Goal: Information Seeking & Learning: Learn about a topic

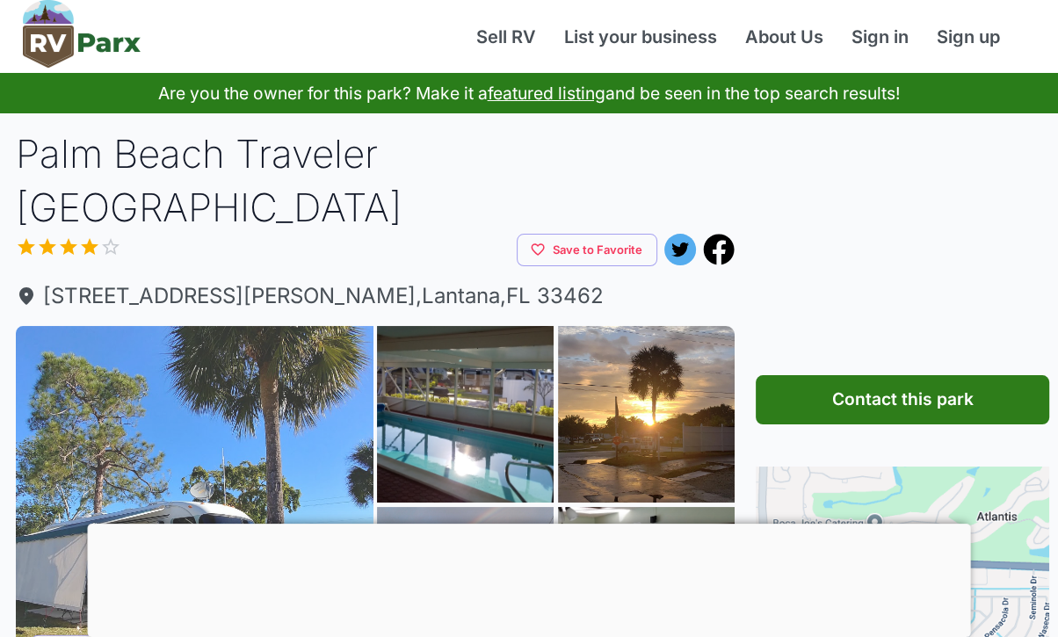
click at [99, 453] on img at bounding box center [195, 505] width 358 height 358
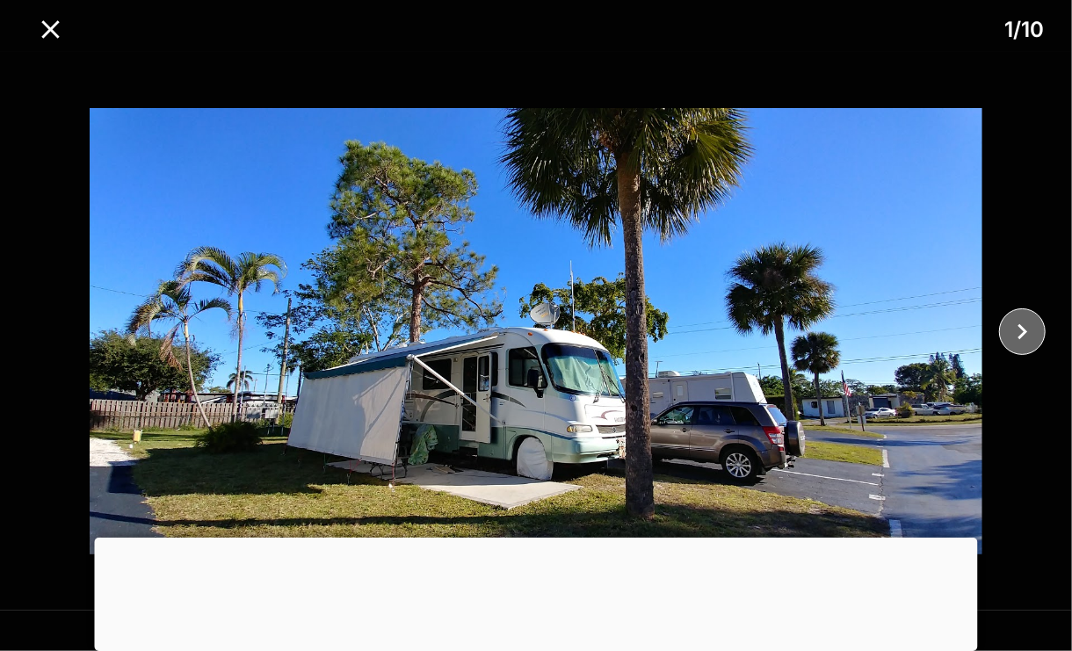
click at [1022, 339] on icon "close" at bounding box center [1022, 331] width 31 height 31
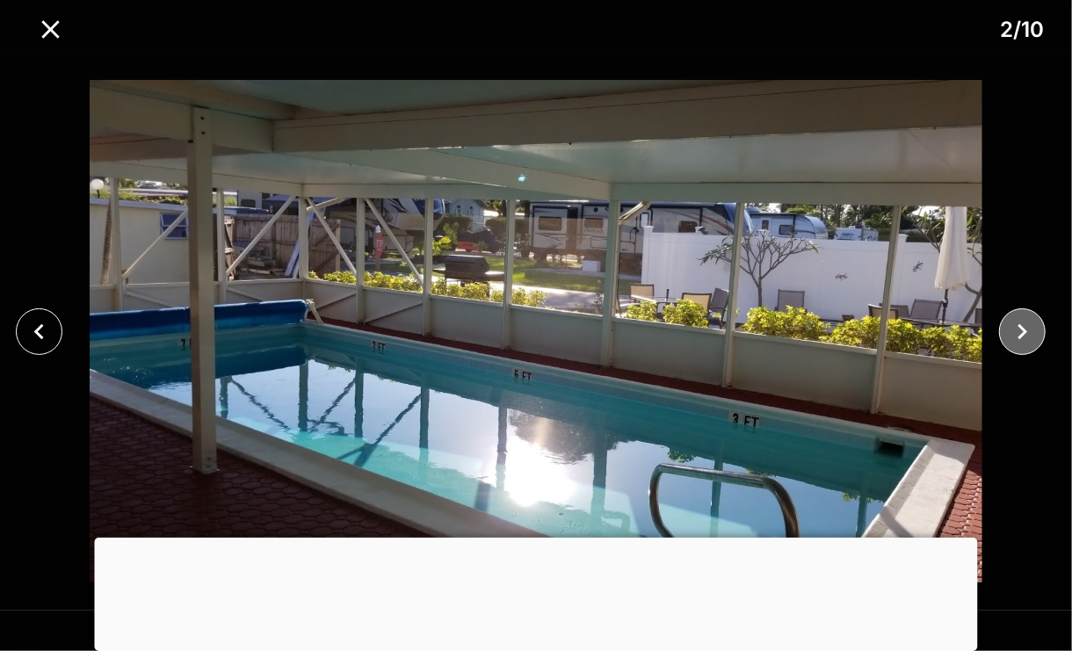
click at [1024, 342] on icon "close" at bounding box center [1022, 331] width 31 height 31
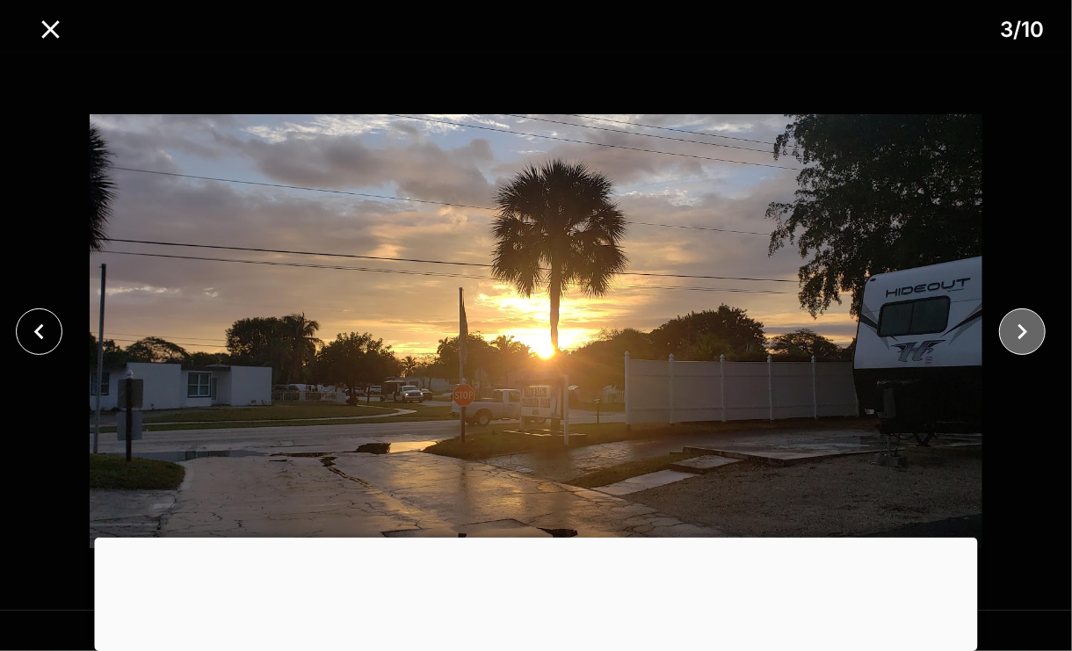
click at [1019, 339] on icon "close" at bounding box center [1022, 331] width 31 height 31
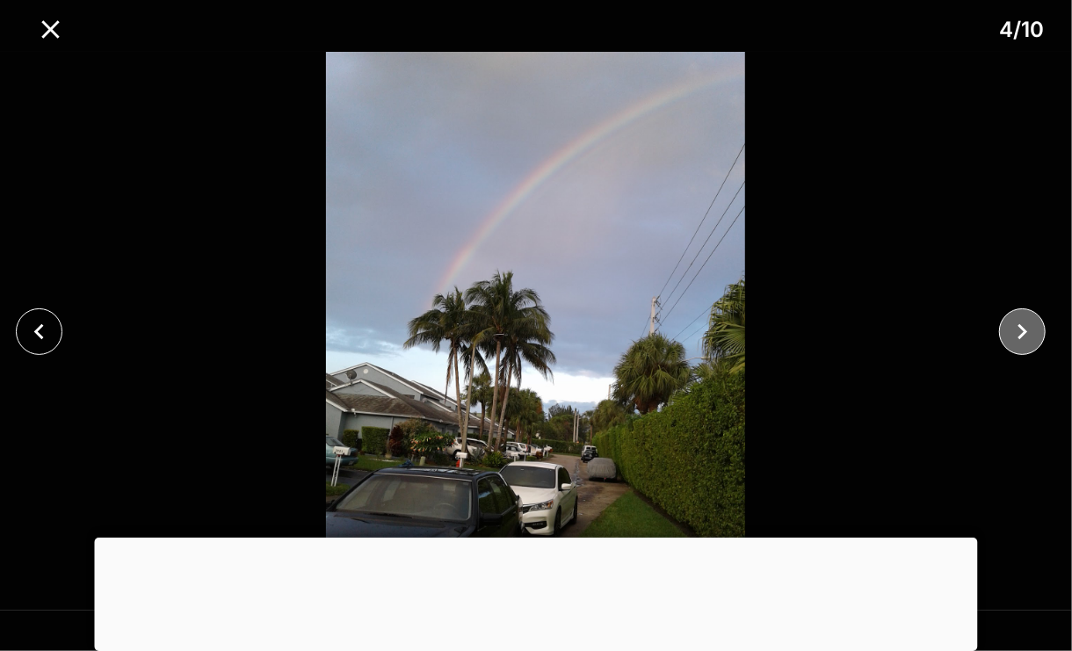
click at [1019, 339] on icon "close" at bounding box center [1022, 331] width 31 height 31
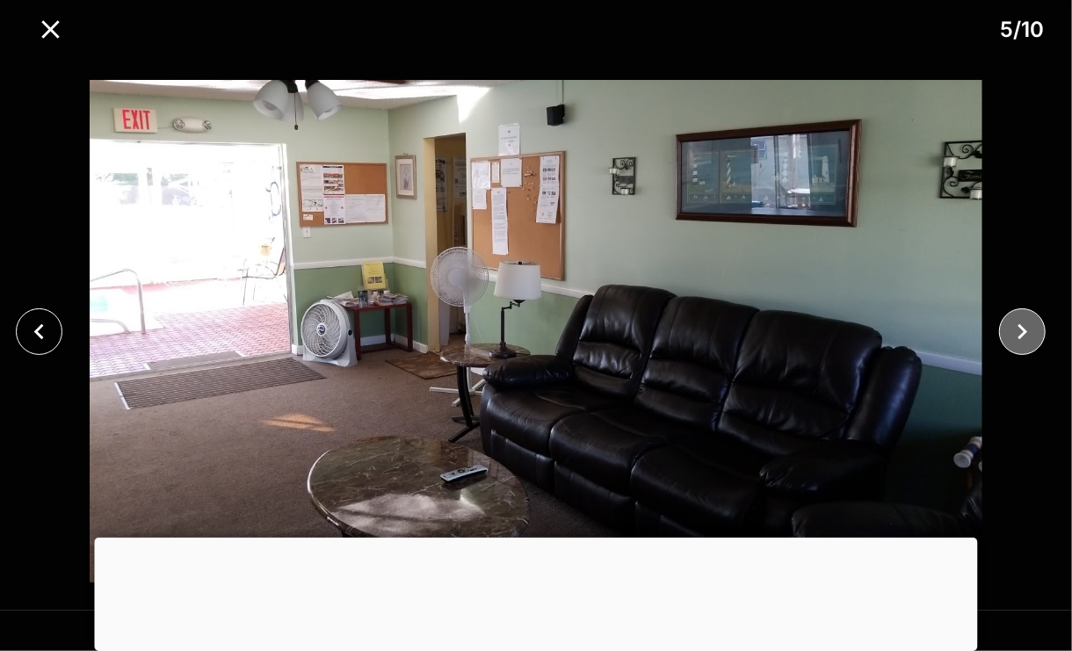
click at [1017, 342] on icon "close" at bounding box center [1022, 331] width 31 height 31
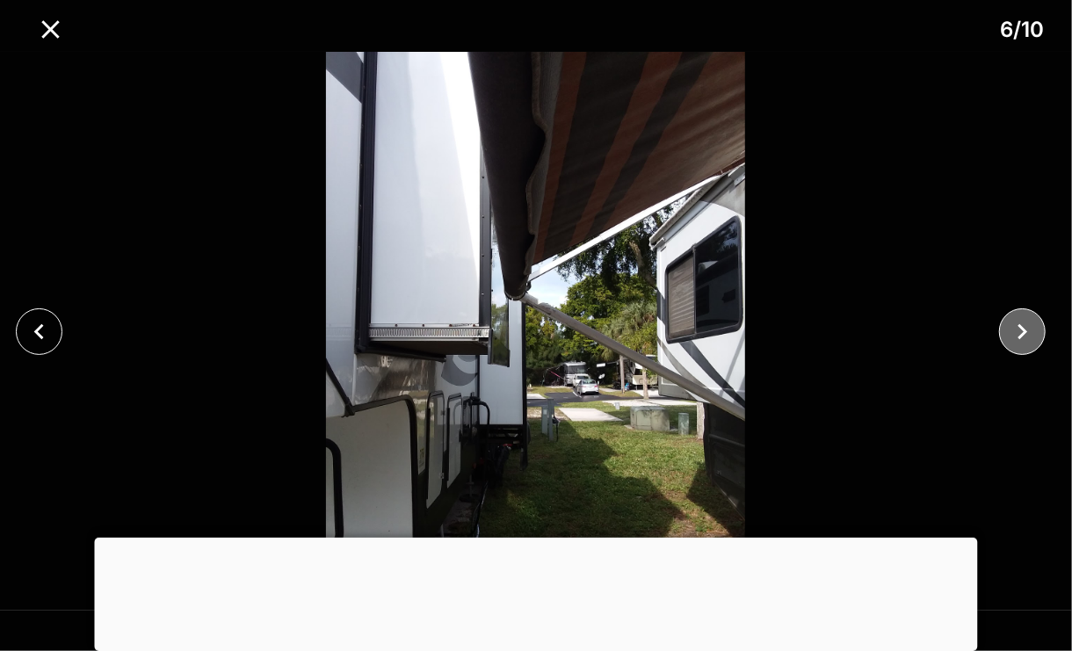
click at [1021, 337] on icon "close" at bounding box center [1022, 331] width 10 height 16
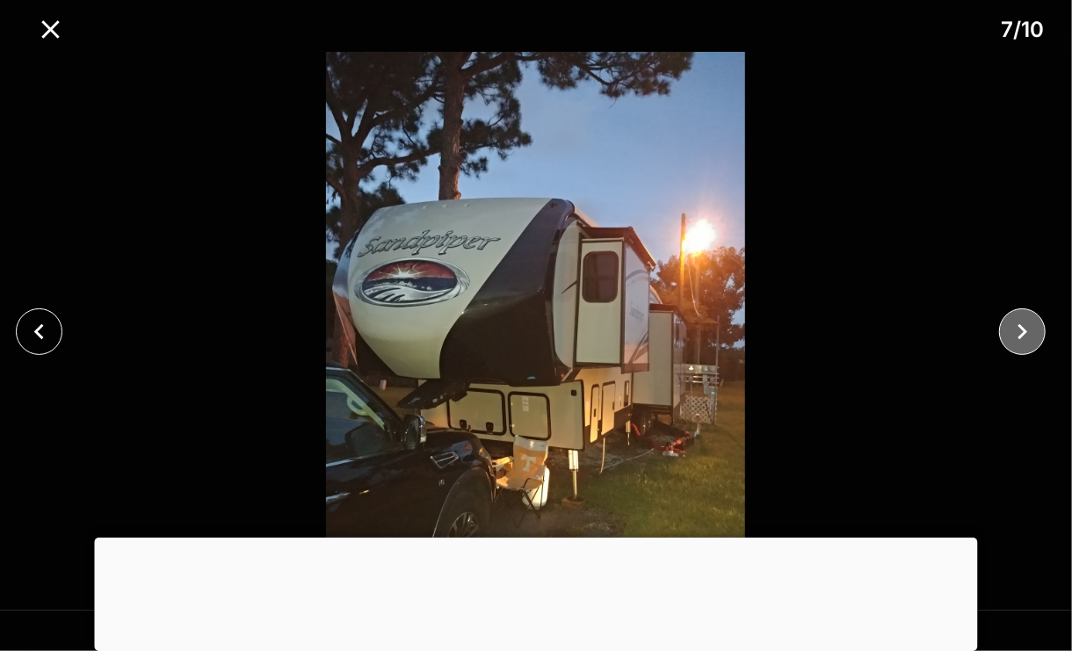
click at [1020, 339] on icon "close" at bounding box center [1022, 331] width 31 height 31
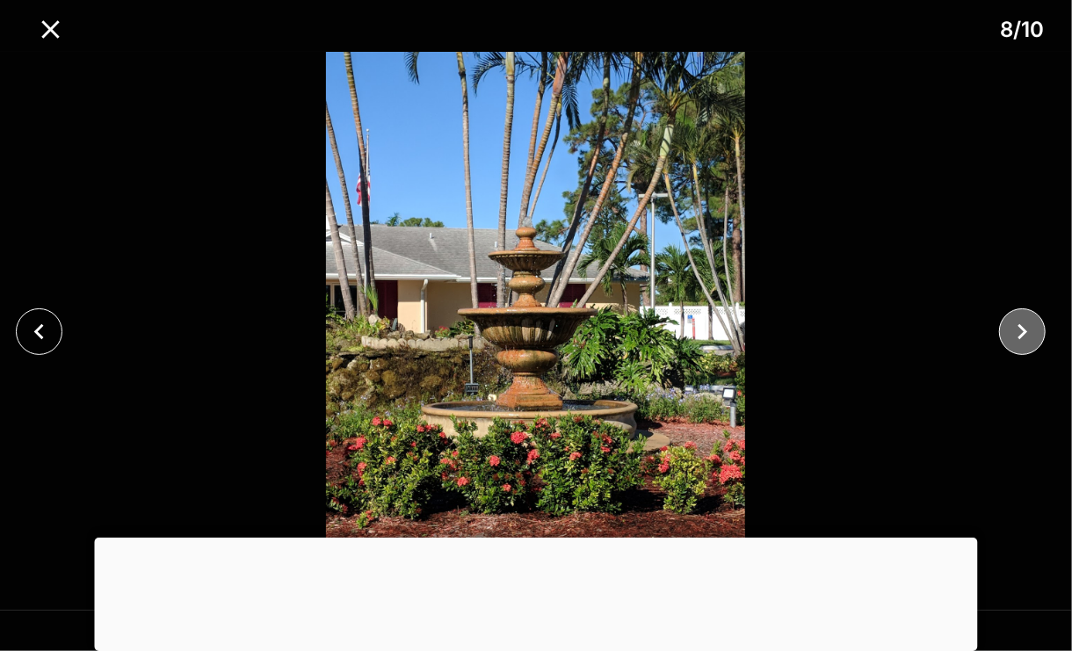
click at [1017, 339] on icon "close" at bounding box center [1022, 331] width 31 height 31
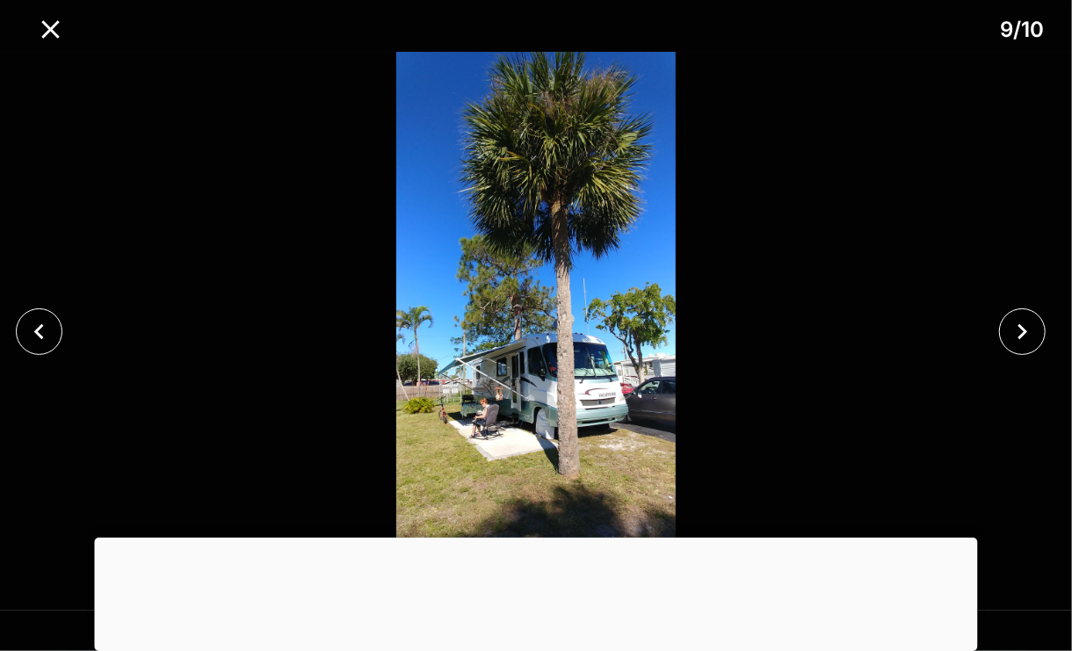
click at [72, 483] on div at bounding box center [536, 331] width 1072 height 559
click at [1017, 350] on button "close" at bounding box center [1022, 331] width 47 height 47
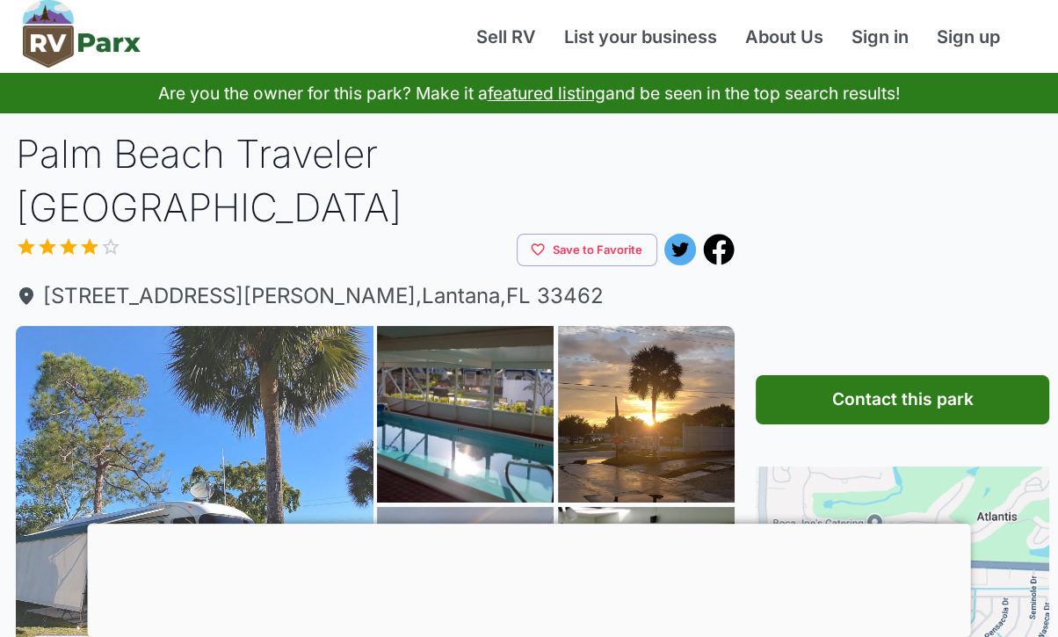
click at [58, 525] on img at bounding box center [195, 505] width 358 height 358
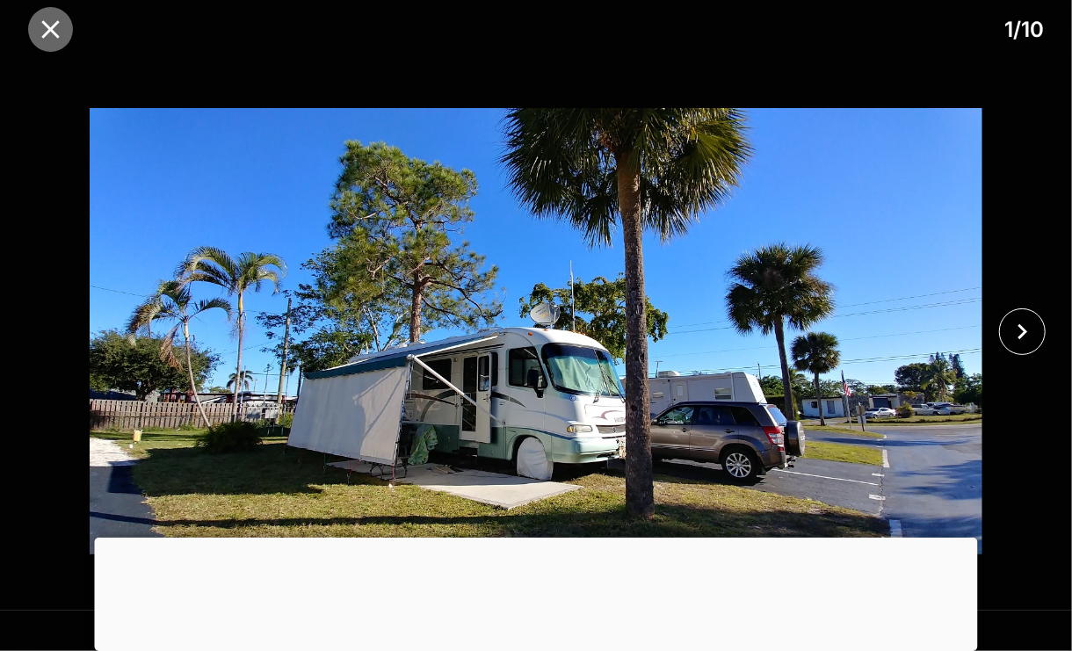
click at [51, 22] on icon "close" at bounding box center [50, 29] width 31 height 31
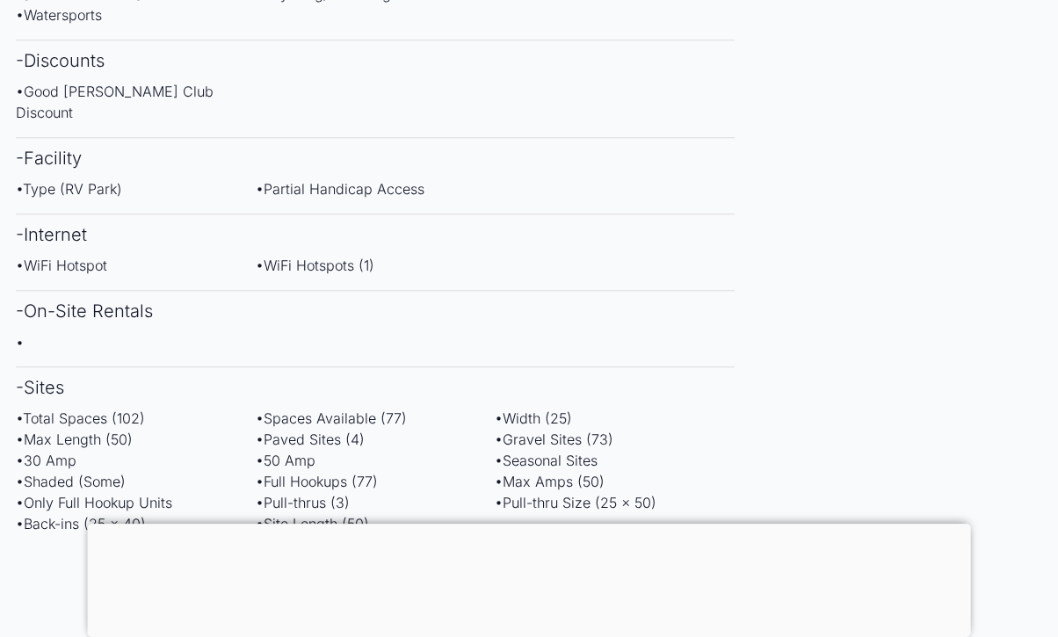
scroll to position [1279, 0]
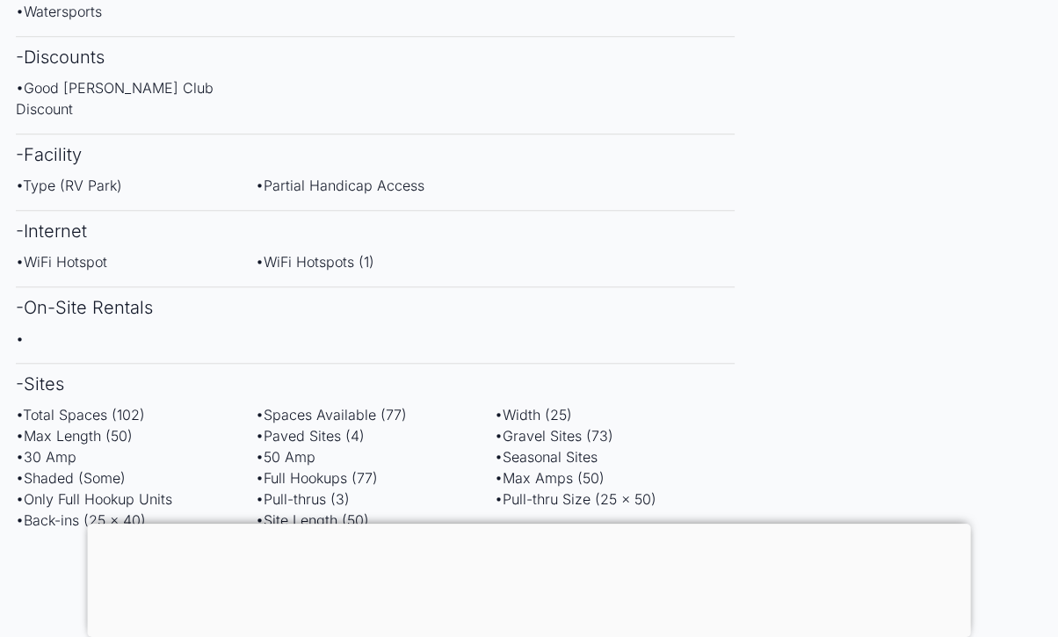
click at [505, 524] on div at bounding box center [529, 524] width 883 height 0
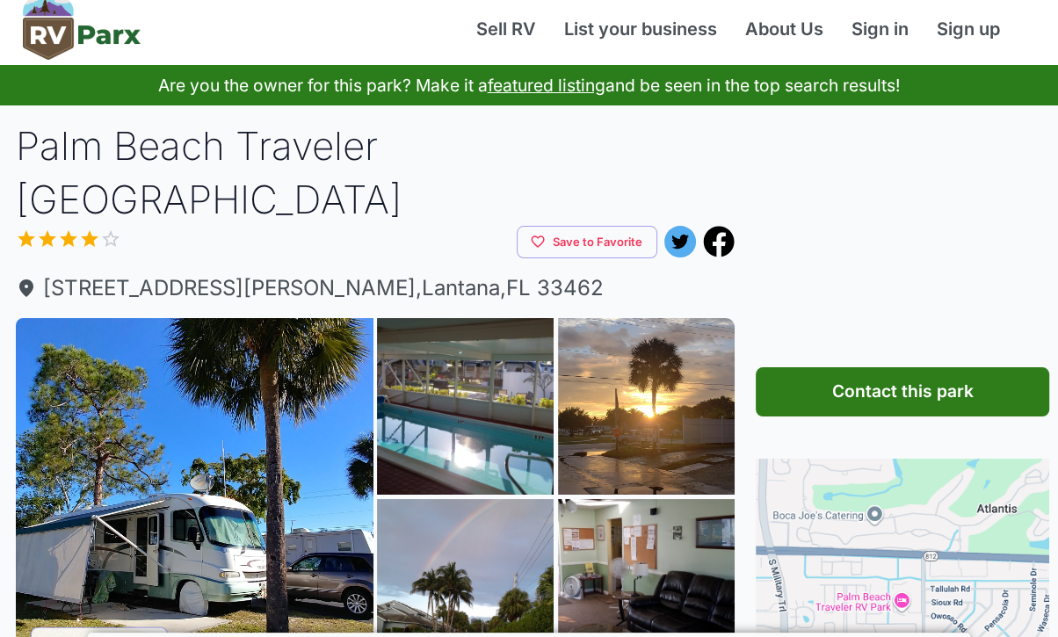
scroll to position [0, 0]
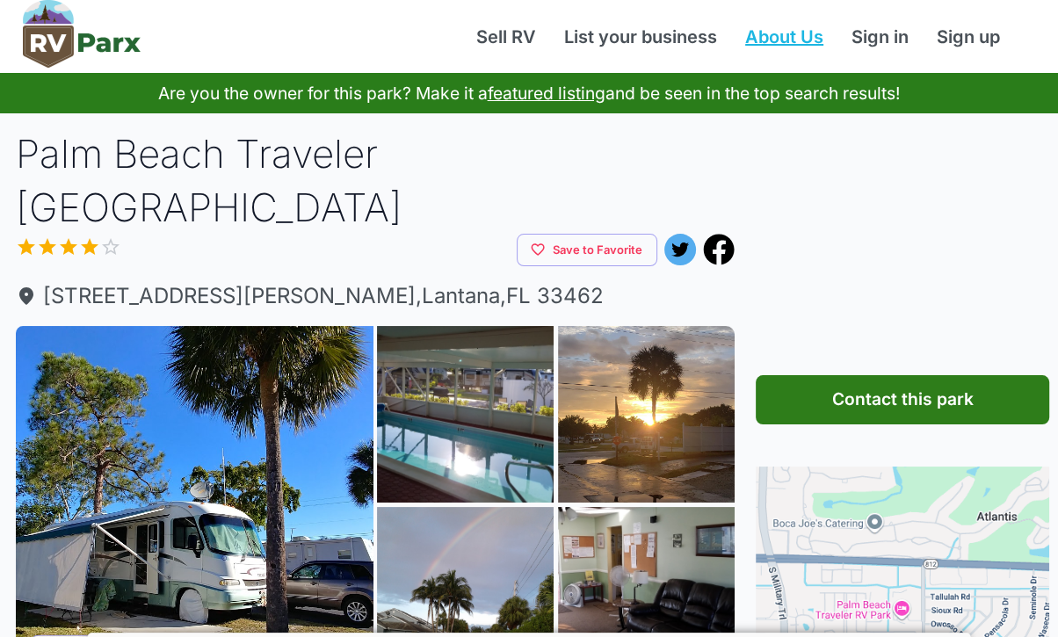
click at [790, 33] on link "About Us" at bounding box center [784, 37] width 106 height 26
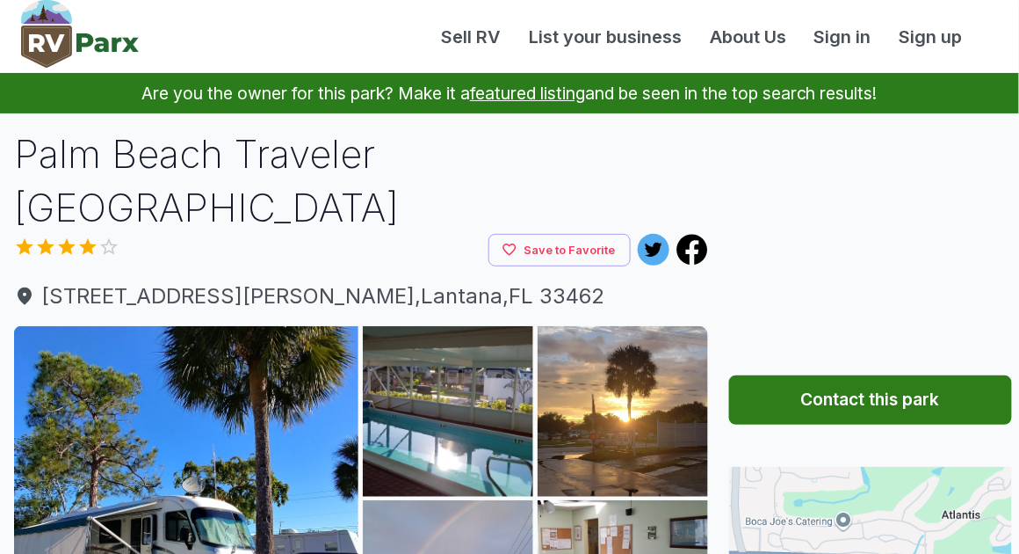
click at [0, 0] on iframe "Advertisement" at bounding box center [0, 0] width 0 height 0
